Goal: Information Seeking & Learning: Learn about a topic

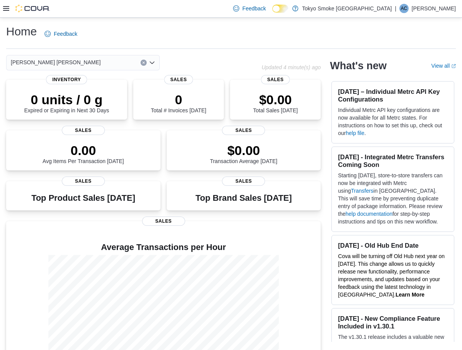
click at [4, 15] on div at bounding box center [26, 8] width 47 height 17
click at [8, 7] on icon at bounding box center [6, 8] width 6 height 5
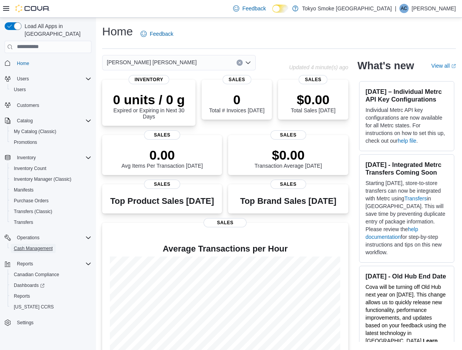
drag, startPoint x: 37, startPoint y: 241, endPoint x: 45, endPoint y: 239, distance: 8.4
click at [38, 245] on span "Cash Management" at bounding box center [33, 248] width 39 height 6
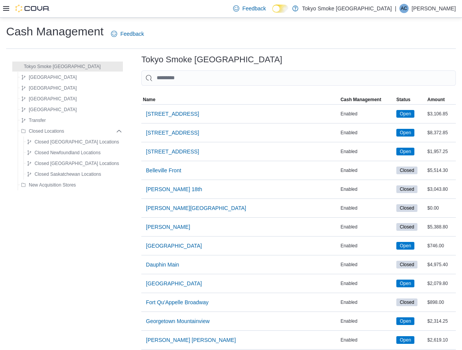
click at [196, 74] on input "This is a search bar. As you type, the results lower in the page will automatic…" at bounding box center [298, 77] width 315 height 15
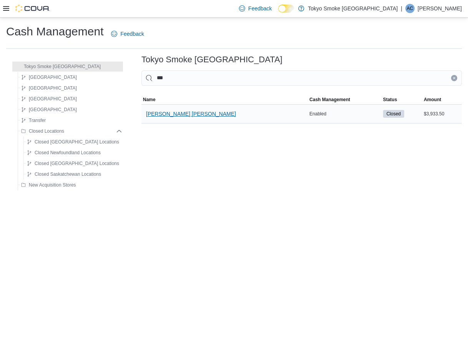
type input "***"
click at [166, 113] on span "[PERSON_NAME] [PERSON_NAME]" at bounding box center [191, 114] width 90 height 8
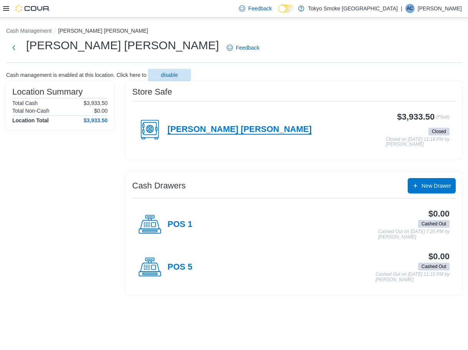
click at [217, 130] on h4 "[PERSON_NAME] [PERSON_NAME]" at bounding box center [240, 130] width 144 height 10
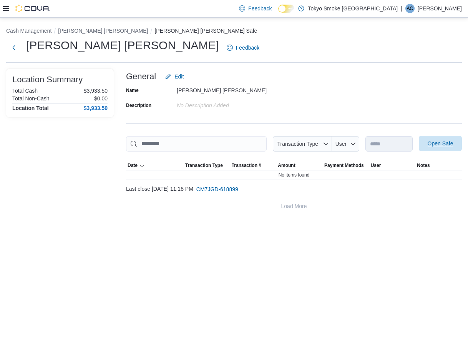
click at [267, 146] on span "Open Safe" at bounding box center [441, 144] width 26 height 8
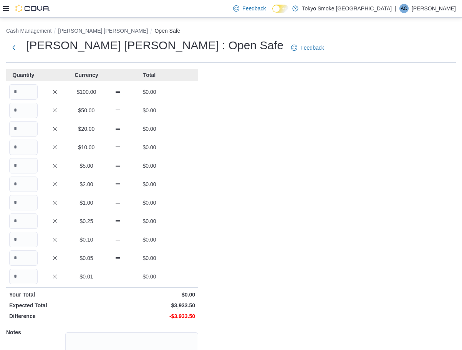
click at [8, 5] on icon at bounding box center [6, 8] width 6 height 6
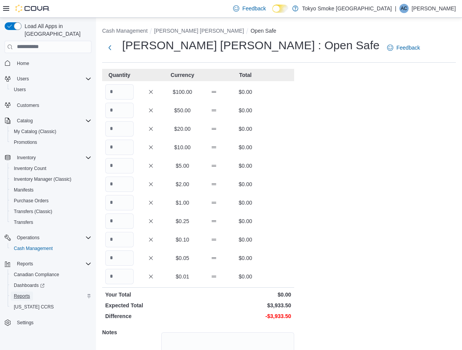
click at [28, 293] on span "Reports" at bounding box center [22, 296] width 16 height 6
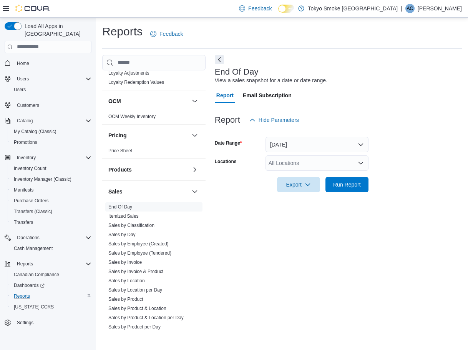
scroll to position [346, 0]
click at [134, 278] on link "Sales by Location" at bounding box center [126, 280] width 37 height 5
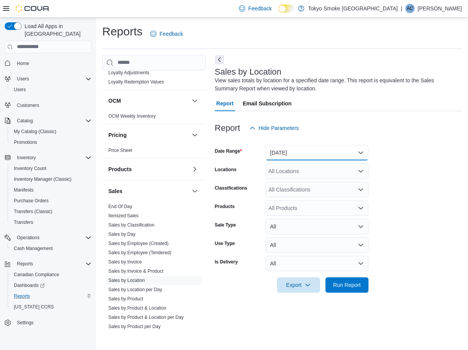
click at [267, 156] on button "[DATE]" at bounding box center [317, 152] width 103 height 15
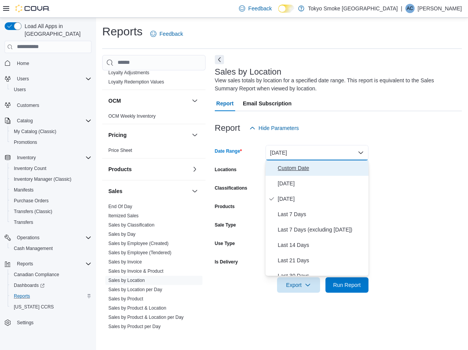
click at [267, 170] on span "Custom Date" at bounding box center [322, 167] width 88 height 9
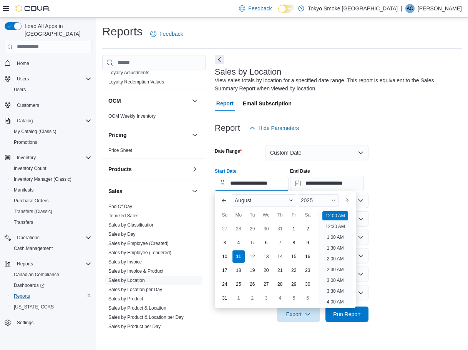
click at [258, 184] on input "**********" at bounding box center [252, 183] width 74 height 15
click at [229, 243] on div "3" at bounding box center [224, 242] width 13 height 13
type input "**********"
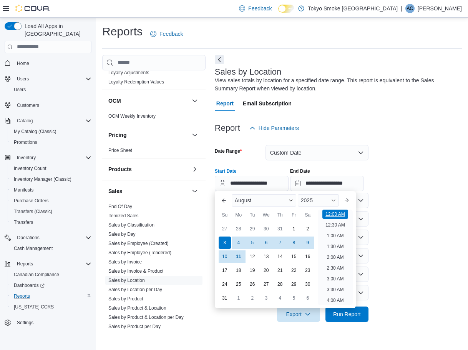
click at [267, 216] on li "12:00 AM" at bounding box center [335, 213] width 26 height 9
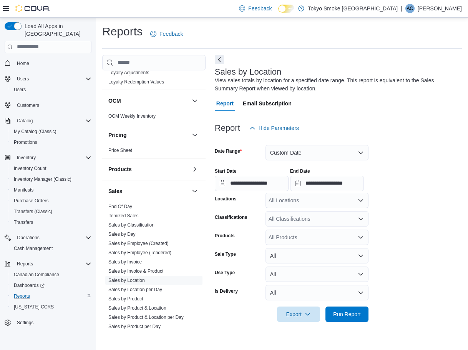
click at [267, 193] on div "All Locations" at bounding box center [317, 200] width 103 height 15
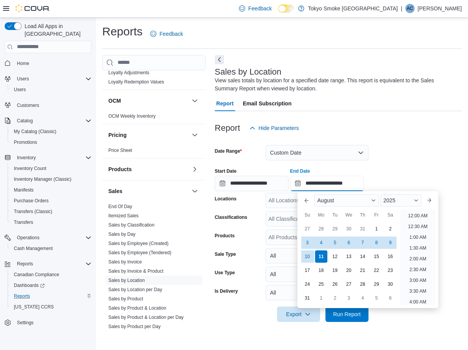
click at [267, 186] on input "**********" at bounding box center [327, 183] width 74 height 15
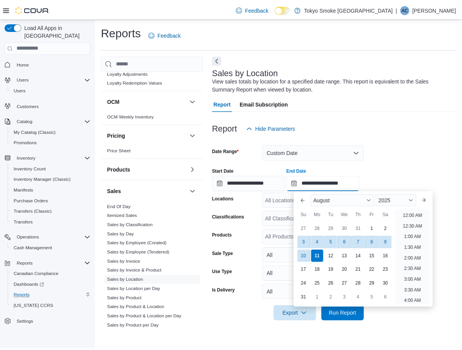
scroll to position [423, 0]
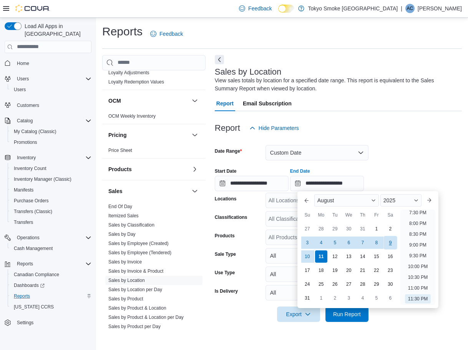
click at [267, 246] on div "9" at bounding box center [390, 242] width 13 height 13
click at [267, 300] on li "11:30 PM" at bounding box center [418, 298] width 26 height 9
type input "**********"
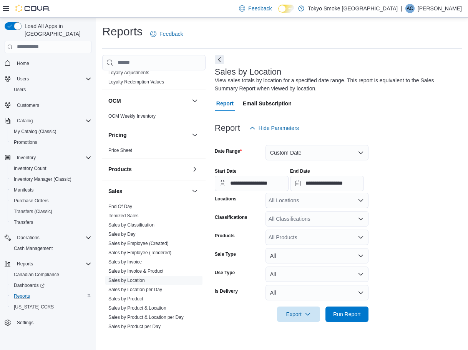
click at [267, 199] on div "All Locations" at bounding box center [317, 200] width 103 height 15
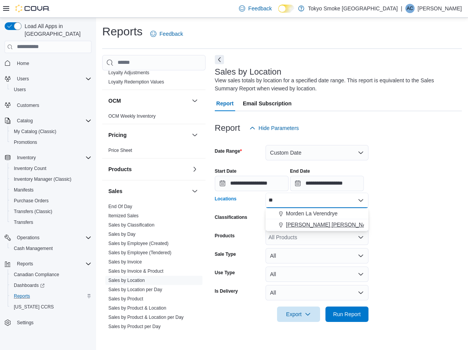
type input "**"
click at [267, 221] on span "[PERSON_NAME] [PERSON_NAME]" at bounding box center [331, 225] width 90 height 8
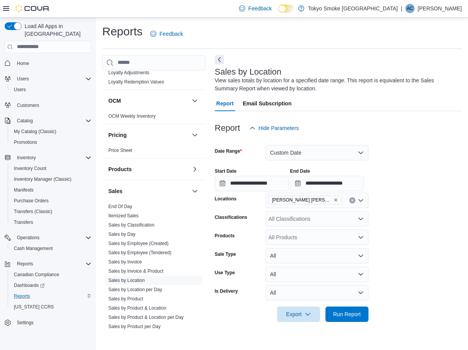
drag, startPoint x: 430, startPoint y: 236, endPoint x: 424, endPoint y: 242, distance: 7.9
click at [267, 236] on form "**********" at bounding box center [338, 229] width 247 height 186
click at [267, 315] on span "Run Report" at bounding box center [347, 314] width 28 height 8
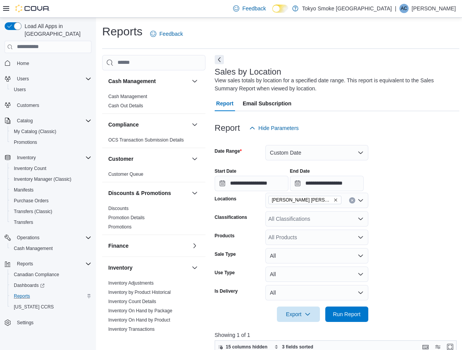
click at [210, 56] on div "Cash Management Cash Management Cash Out Details Compliance OCS Transaction Sub…" at bounding box center [280, 337] width 357 height 565
drag, startPoint x: 218, startPoint y: 58, endPoint x: 107, endPoint y: 42, distance: 112.7
click at [218, 58] on button "Next" at bounding box center [219, 59] width 9 height 9
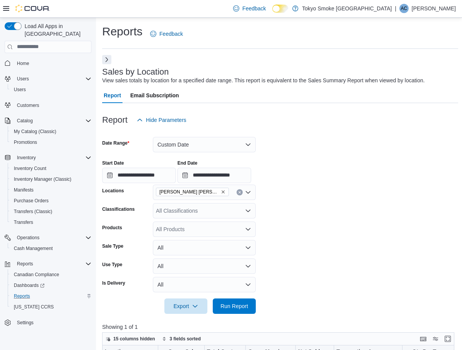
click at [6, 13] on div at bounding box center [26, 8] width 47 height 17
click at [8, 10] on icon at bounding box center [6, 8] width 6 height 5
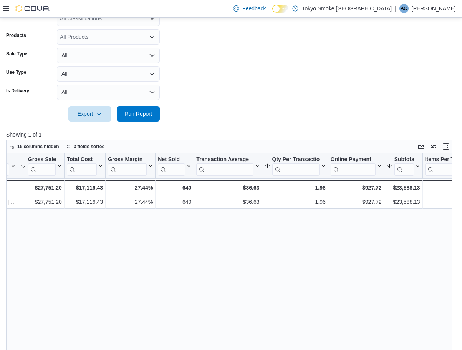
scroll to position [0, 167]
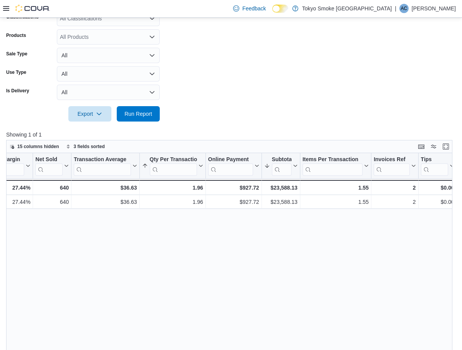
drag, startPoint x: 121, startPoint y: 263, endPoint x: 188, endPoint y: 255, distance: 67.4
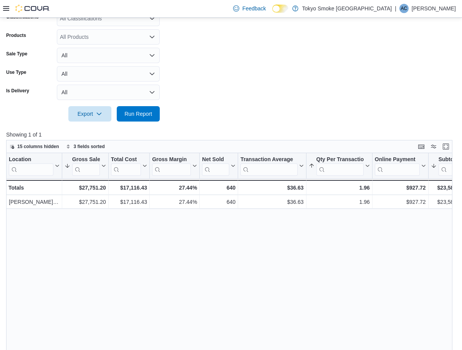
drag, startPoint x: 188, startPoint y: 255, endPoint x: 0, endPoint y: 260, distance: 188.4
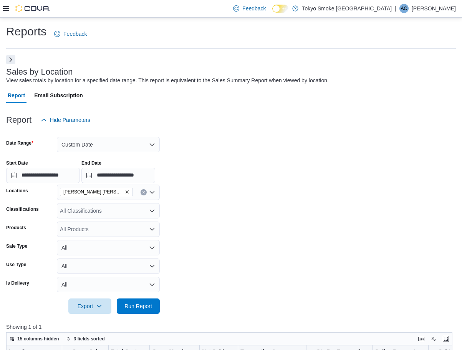
drag, startPoint x: 158, startPoint y: 143, endPoint x: 2, endPoint y: 88, distance: 165.8
click at [5, 10] on icon at bounding box center [6, 8] width 6 height 6
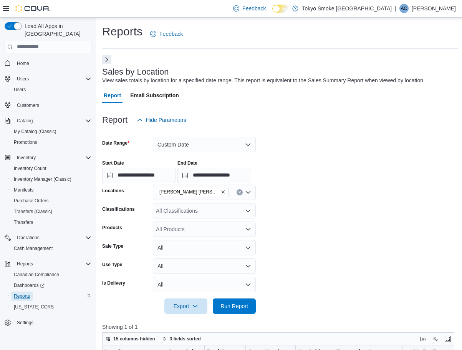
click at [29, 293] on span "Reports" at bounding box center [22, 296] width 16 height 6
click at [238, 123] on div "Report Hide Parameters" at bounding box center [280, 119] width 356 height 15
click at [256, 159] on div "**********" at bounding box center [280, 168] width 356 height 29
click at [110, 60] on button "Next" at bounding box center [106, 59] width 9 height 9
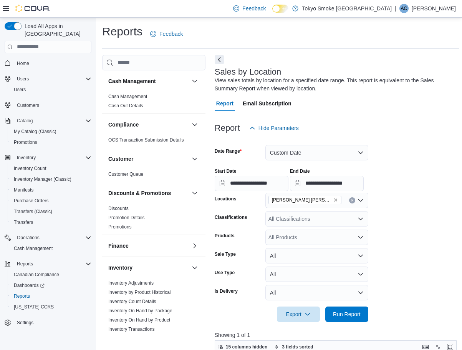
click at [6, 8] on icon at bounding box center [6, 8] width 6 height 6
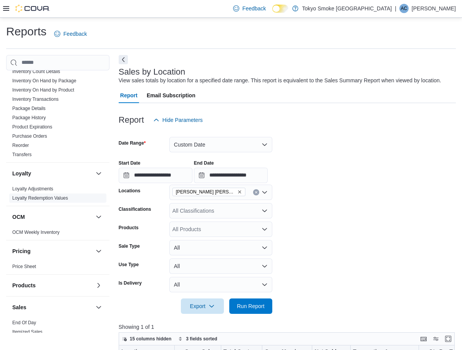
scroll to position [231, 0]
click at [50, 86] on link "Inventory On Hand by Product" at bounding box center [43, 88] width 62 height 5
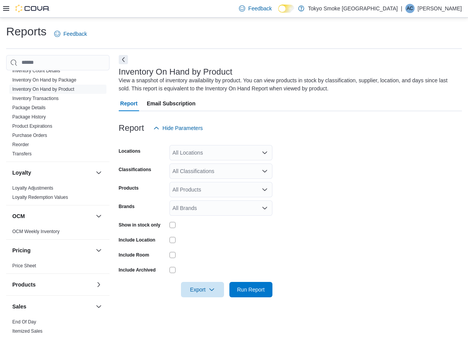
click at [215, 145] on div "All Locations" at bounding box center [221, 152] width 103 height 15
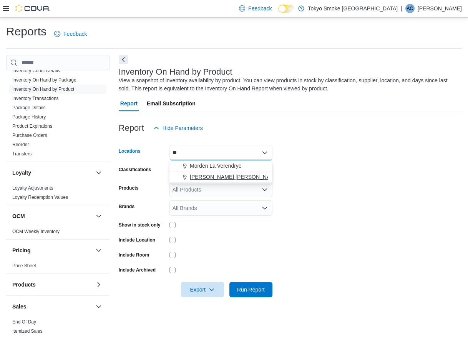
type input "**"
click at [203, 180] on span "[PERSON_NAME] [PERSON_NAME]" at bounding box center [235, 177] width 90 height 8
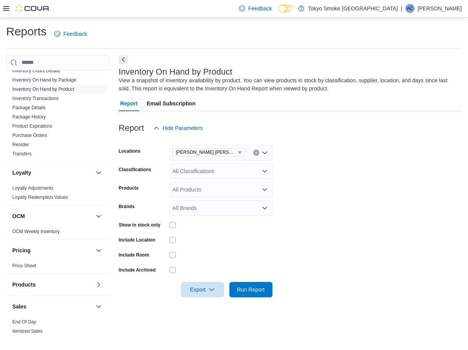
drag, startPoint x: 347, startPoint y: 163, endPoint x: 276, endPoint y: 163, distance: 71.5
click at [267, 163] on form "Locations [PERSON_NAME] [PERSON_NAME] Classifications All Classifications Produ…" at bounding box center [290, 216] width 343 height 161
drag, startPoint x: 248, startPoint y: 163, endPoint x: 243, endPoint y: 168, distance: 7.9
click at [246, 165] on form "Locations [PERSON_NAME] [PERSON_NAME] Classifications All Classifications Produ…" at bounding box center [290, 216] width 343 height 161
click at [241, 169] on div "All Classifications" at bounding box center [221, 170] width 103 height 15
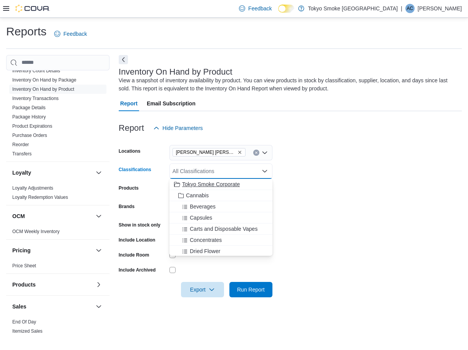
drag, startPoint x: 229, startPoint y: 198, endPoint x: 263, endPoint y: 190, distance: 34.9
click at [229, 198] on div "Cannabis" at bounding box center [221, 195] width 94 height 8
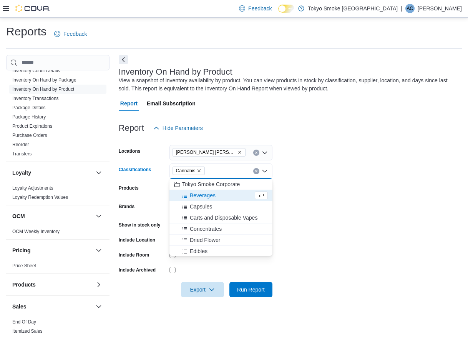
drag, startPoint x: 298, startPoint y: 183, endPoint x: 277, endPoint y: 189, distance: 21.9
click at [267, 183] on form "Locations [PERSON_NAME] [PERSON_NAME] Classifications Cannabis Combo box. Selec…" at bounding box center [290, 216] width 343 height 161
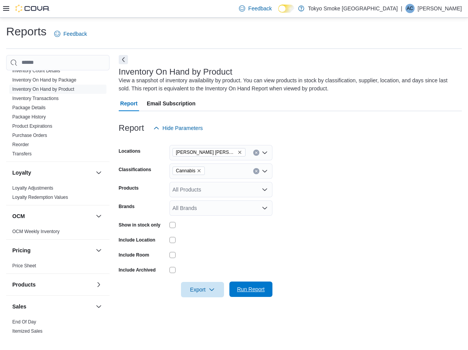
click at [253, 284] on span "Run Report" at bounding box center [251, 288] width 34 height 15
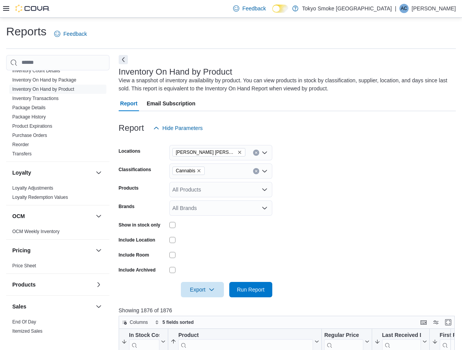
scroll to position [192, 0]
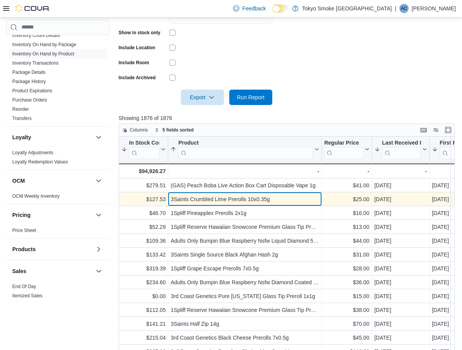
drag, startPoint x: 259, startPoint y: 196, endPoint x: 210, endPoint y: 199, distance: 49.7
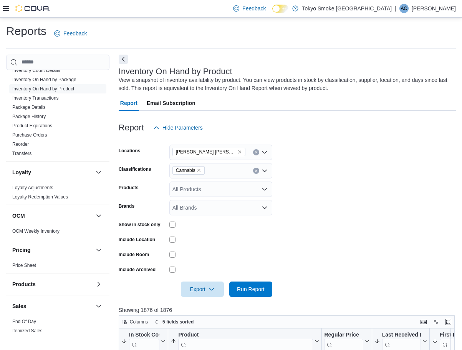
scroll to position [0, 0]
click at [195, 173] on span "Cannabis" at bounding box center [189, 171] width 26 height 8
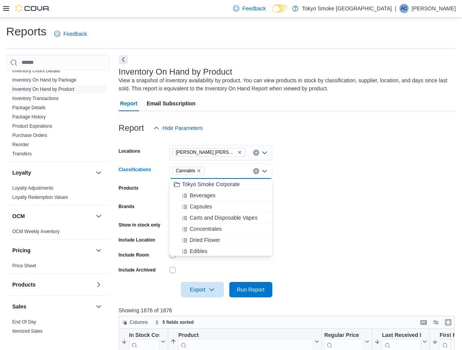
click at [199, 170] on icon "Remove Cannabis from selection in this group" at bounding box center [199, 170] width 5 height 5
click at [201, 170] on div "All Classifications Combo box. Selected. Combo box input. All Classifications. …" at bounding box center [221, 170] width 103 height 15
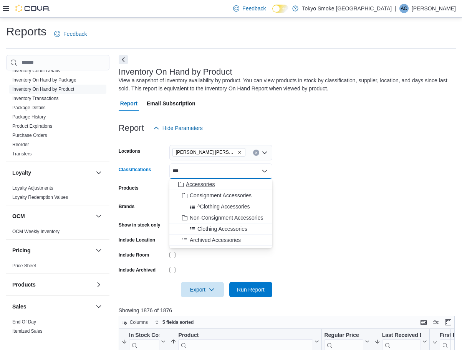
type input "***"
click at [216, 186] on div "Accessories" at bounding box center [221, 184] width 94 height 8
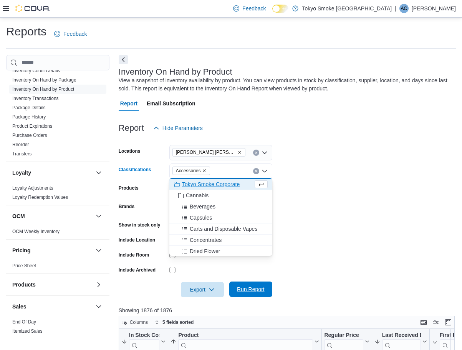
click at [262, 288] on span "Run Report" at bounding box center [251, 289] width 28 height 8
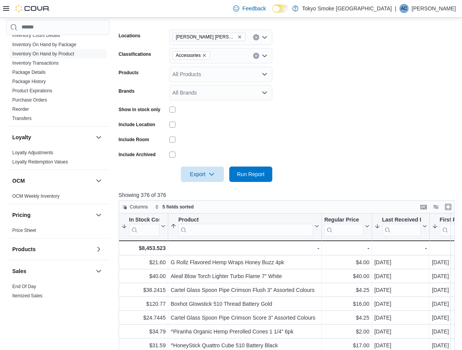
scroll to position [77, 0]
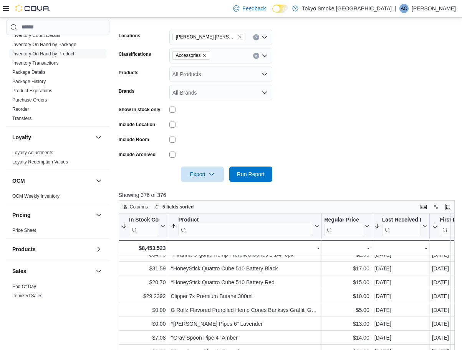
click at [267, 145] on form "Locations [PERSON_NAME] [PERSON_NAME] Classifications Accessories Products All …" at bounding box center [287, 100] width 337 height 161
